Goal: Find specific page/section: Find specific page/section

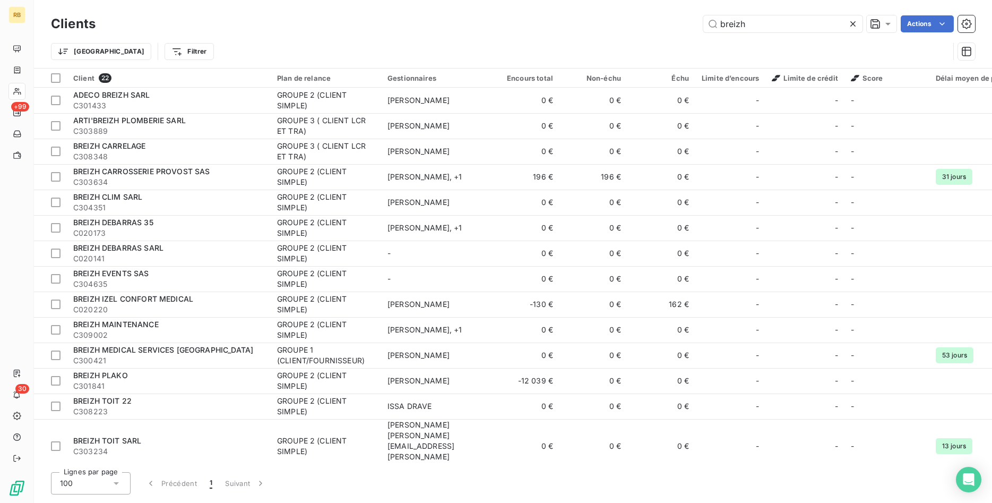
scroll to position [134, 0]
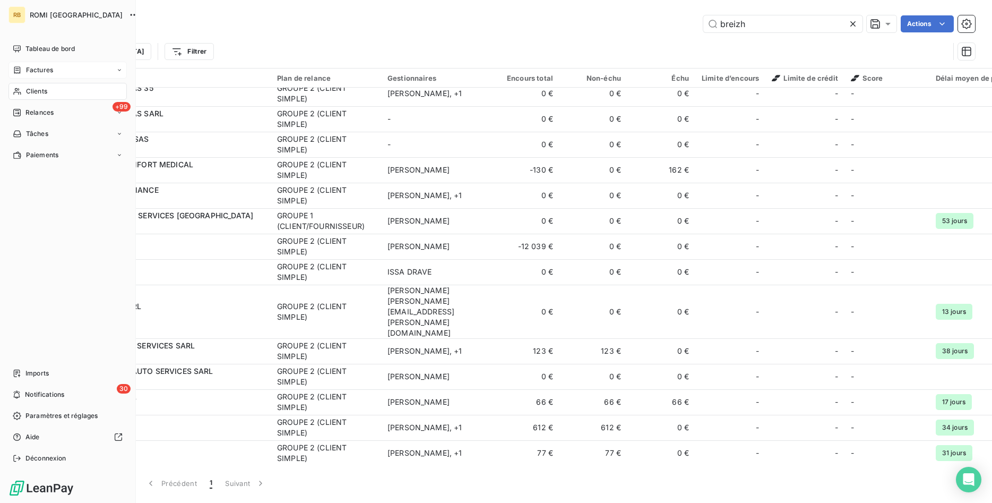
click at [45, 67] on span "Factures" at bounding box center [39, 70] width 27 height 10
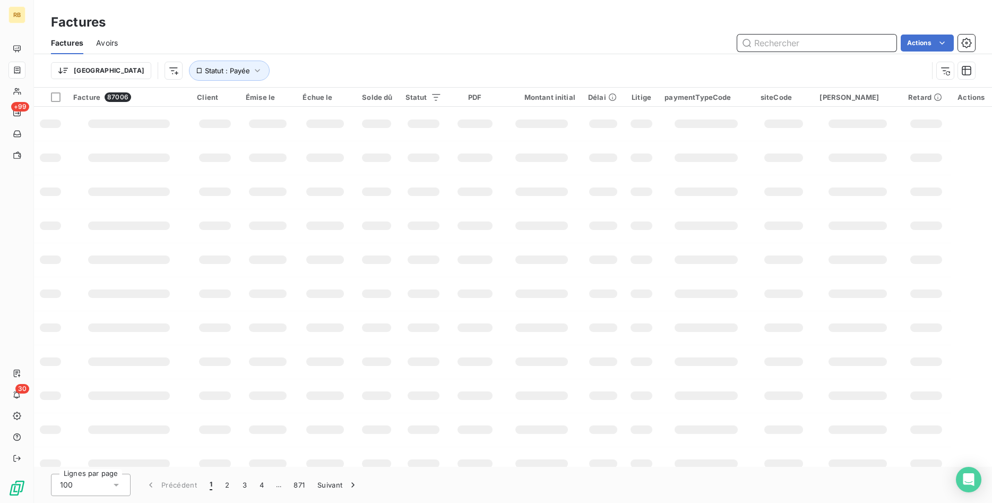
click at [788, 45] on input "text" at bounding box center [816, 42] width 159 height 17
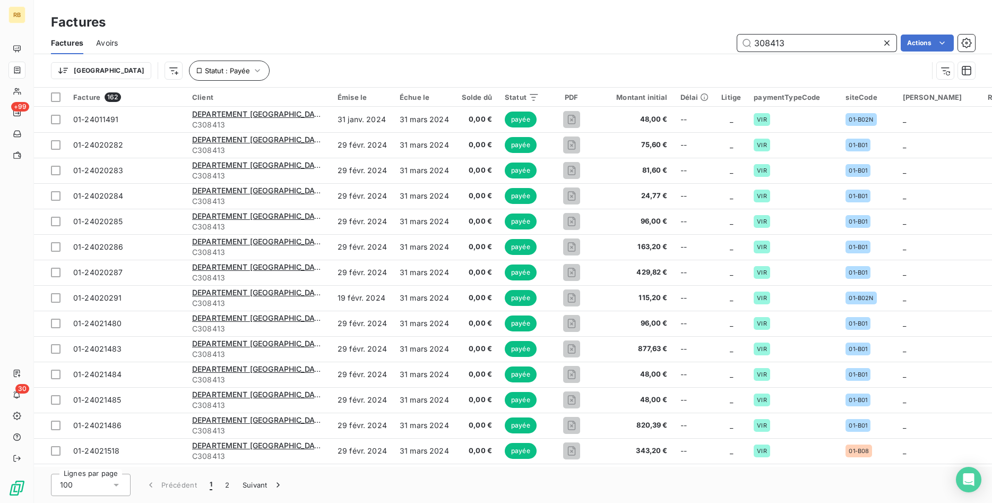
type input "308413"
click at [252, 71] on icon "button" at bounding box center [257, 70] width 11 height 11
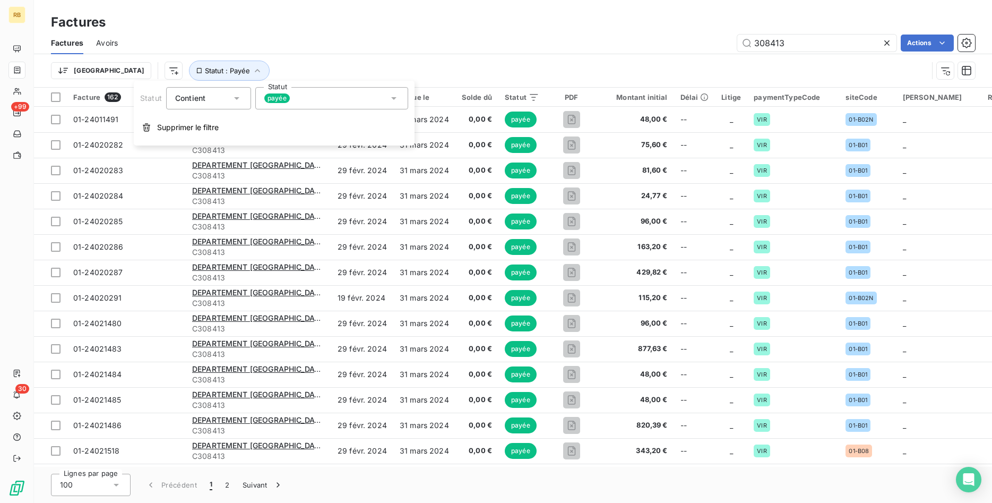
click at [392, 96] on icon at bounding box center [394, 98] width 11 height 11
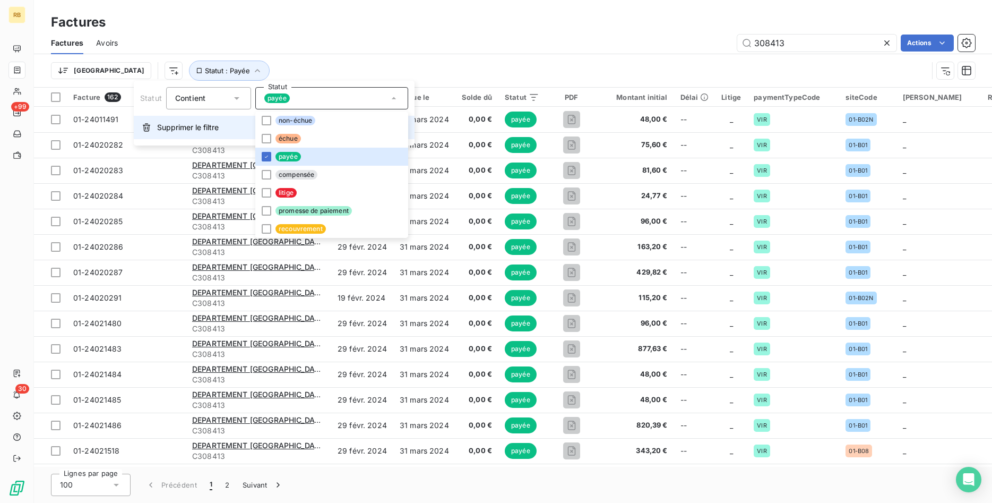
click at [187, 130] on span "Supprimer le filtre" at bounding box center [188, 127] width 62 height 11
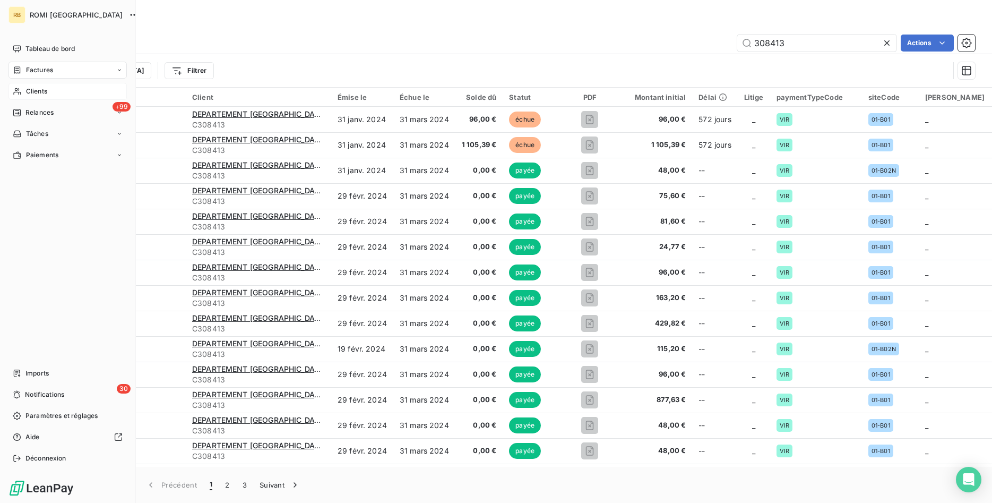
click at [34, 91] on span "Clients" at bounding box center [36, 92] width 21 height 10
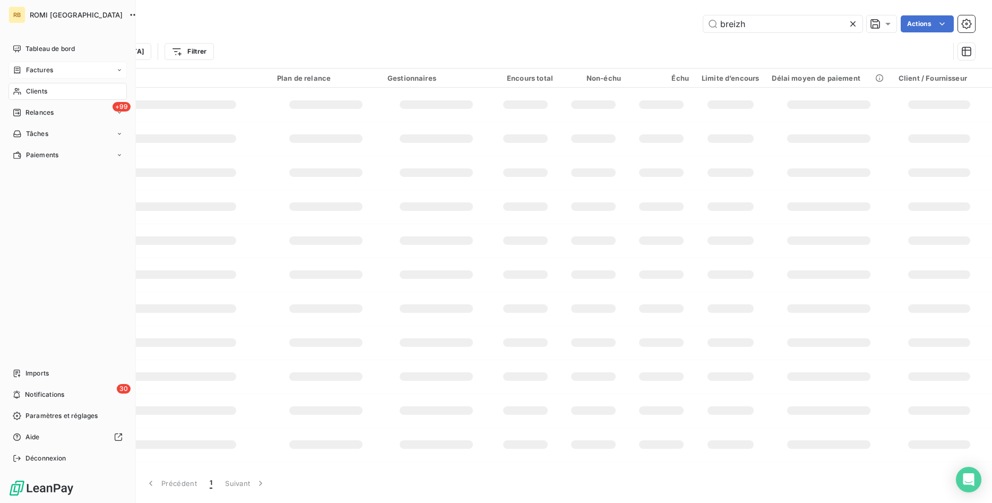
scroll to position [134, 0]
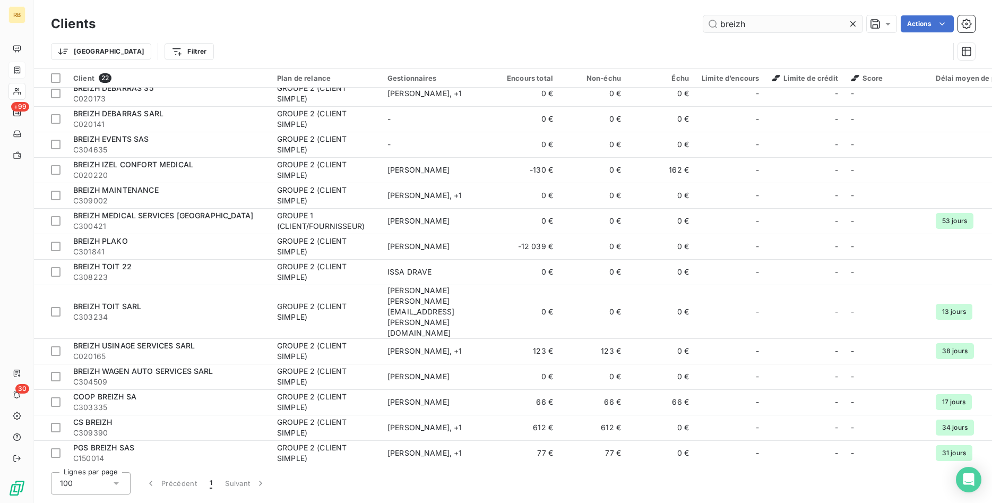
drag, startPoint x: 761, startPoint y: 23, endPoint x: 596, endPoint y: 20, distance: 164.6
click at [703, 20] on input "breizh" at bounding box center [782, 23] width 159 height 17
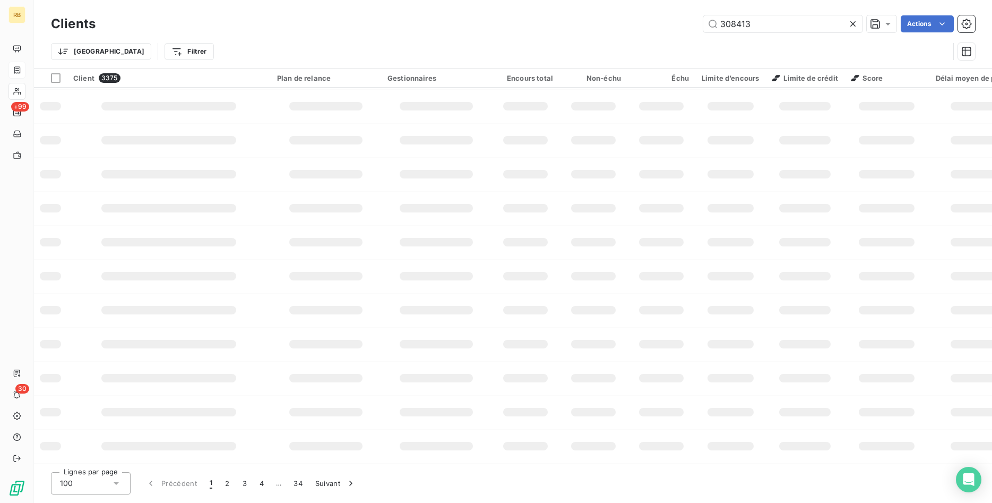
scroll to position [0, 0]
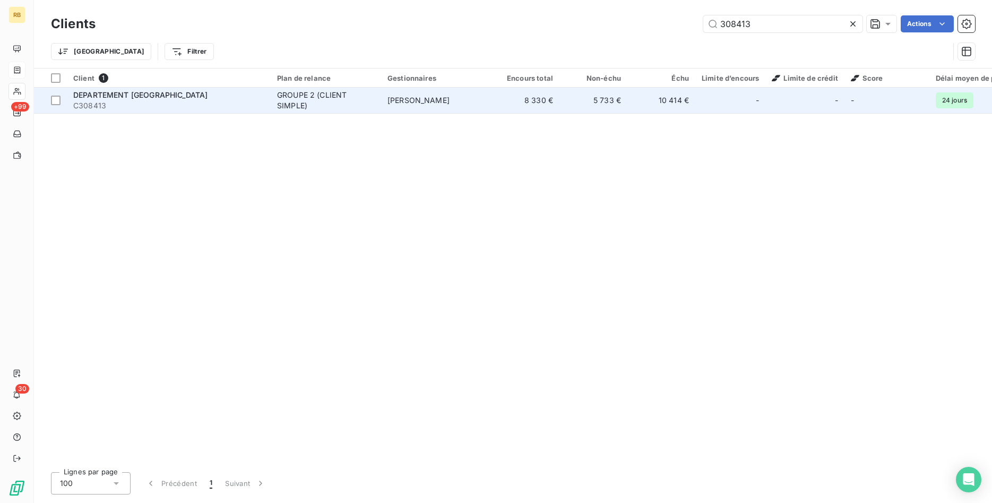
type input "308413"
click at [438, 105] on td "[PERSON_NAME]" at bounding box center [436, 100] width 110 height 25
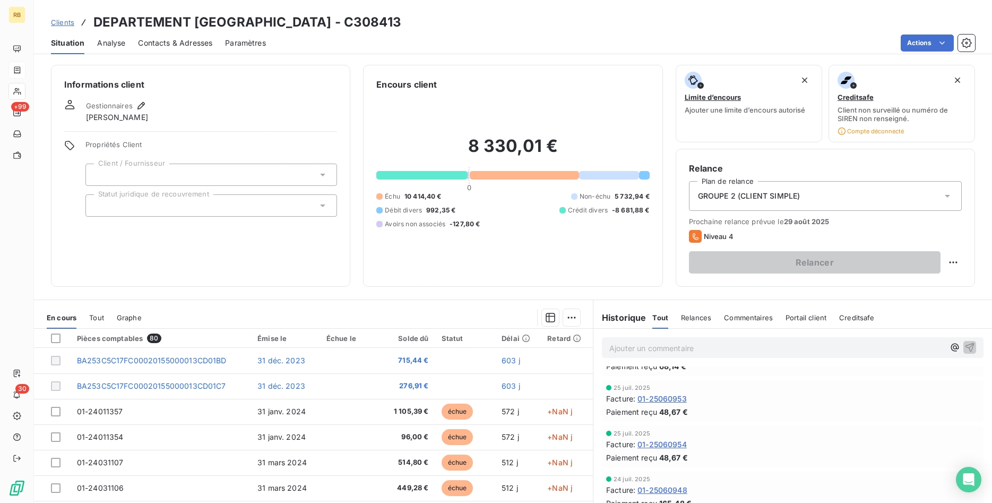
scroll to position [271, 0]
